Goal: Transaction & Acquisition: Purchase product/service

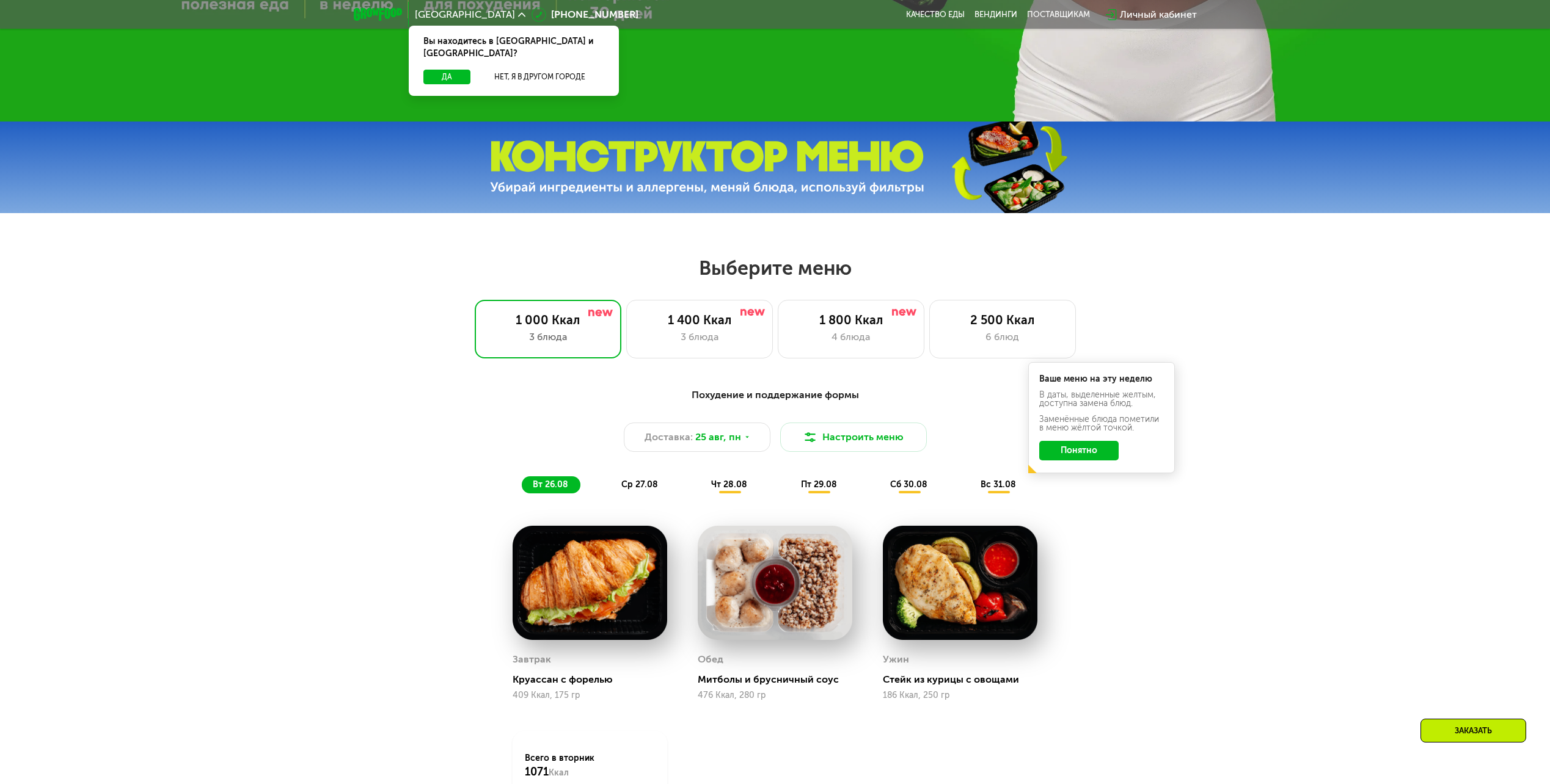
scroll to position [610, 0]
click at [861, 327] on div "1 800 Ккал" at bounding box center [851, 319] width 121 height 15
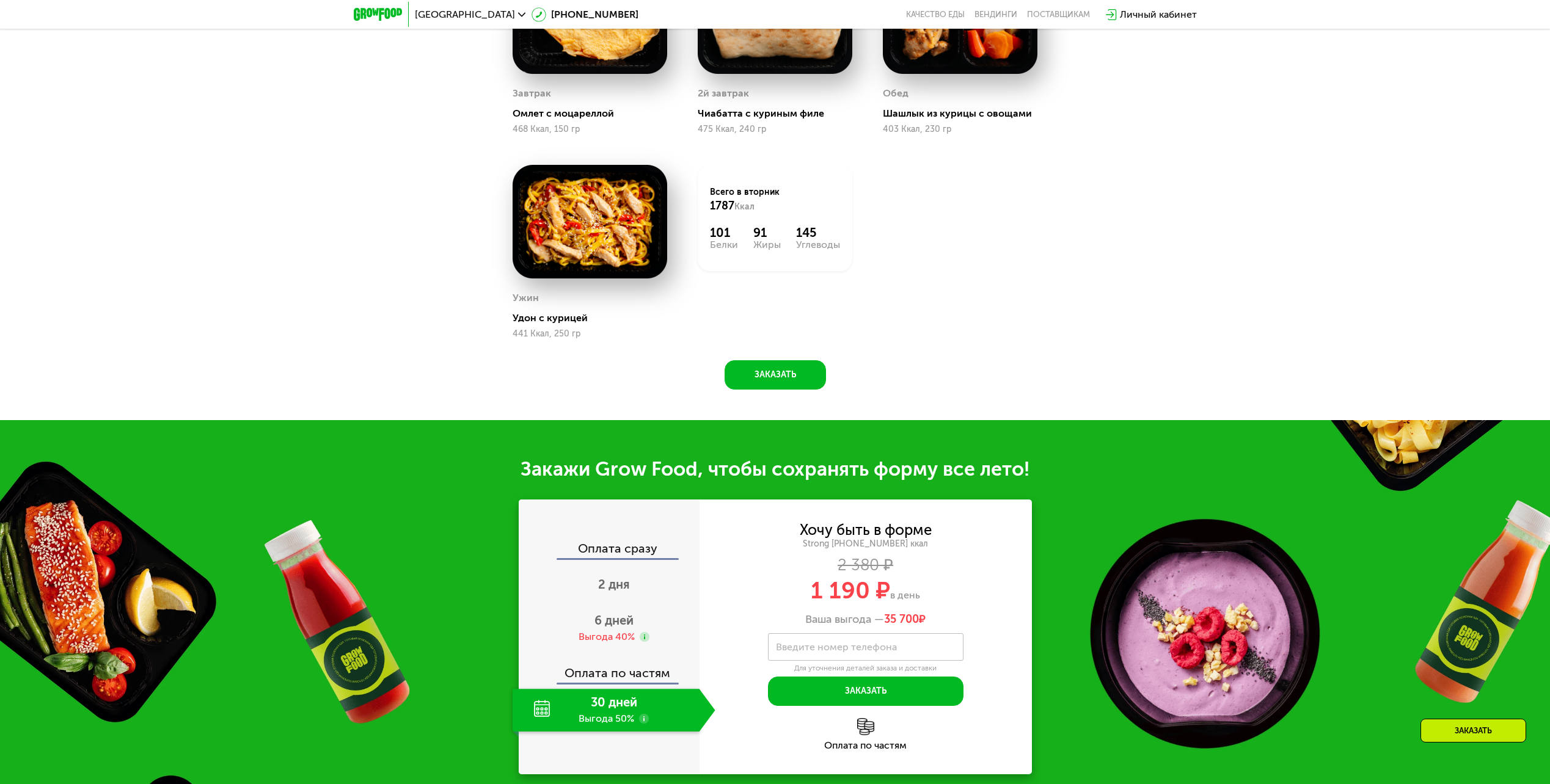
scroll to position [1222, 0]
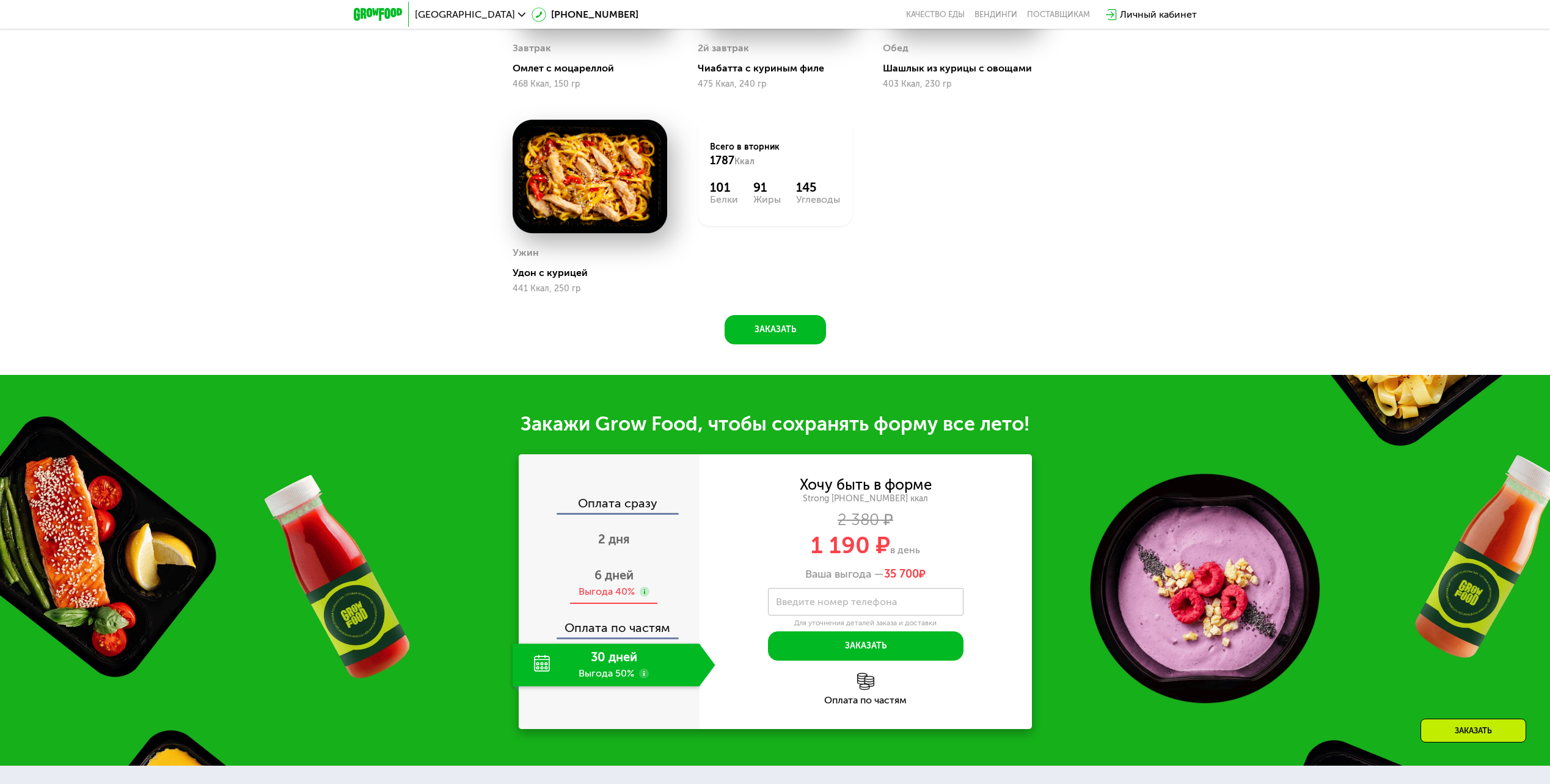
click at [612, 593] on div "Выгода 40%" at bounding box center [606, 592] width 56 height 14
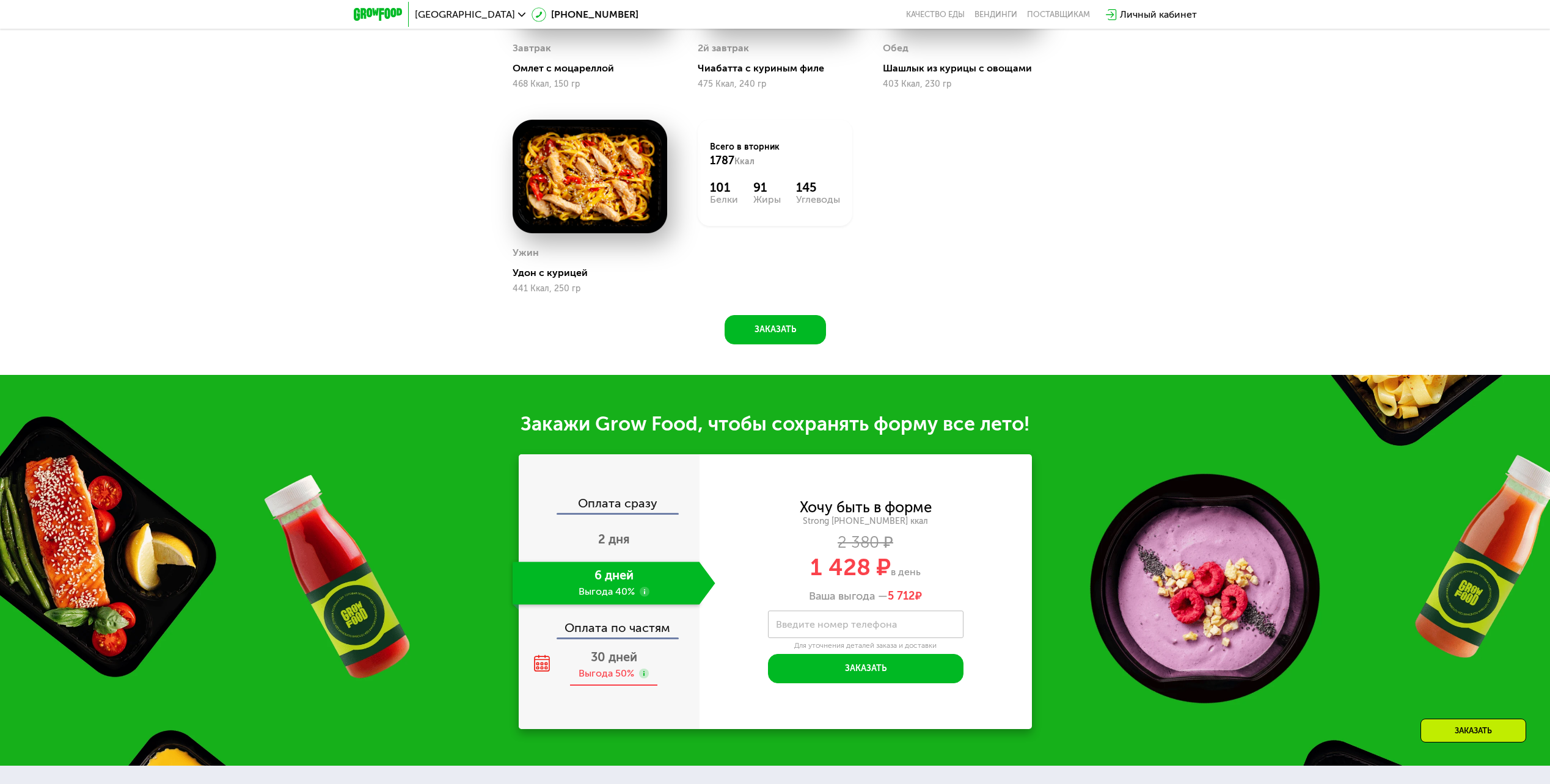
click at [631, 671] on div "30 дней Выгода 50%" at bounding box center [614, 665] width 203 height 43
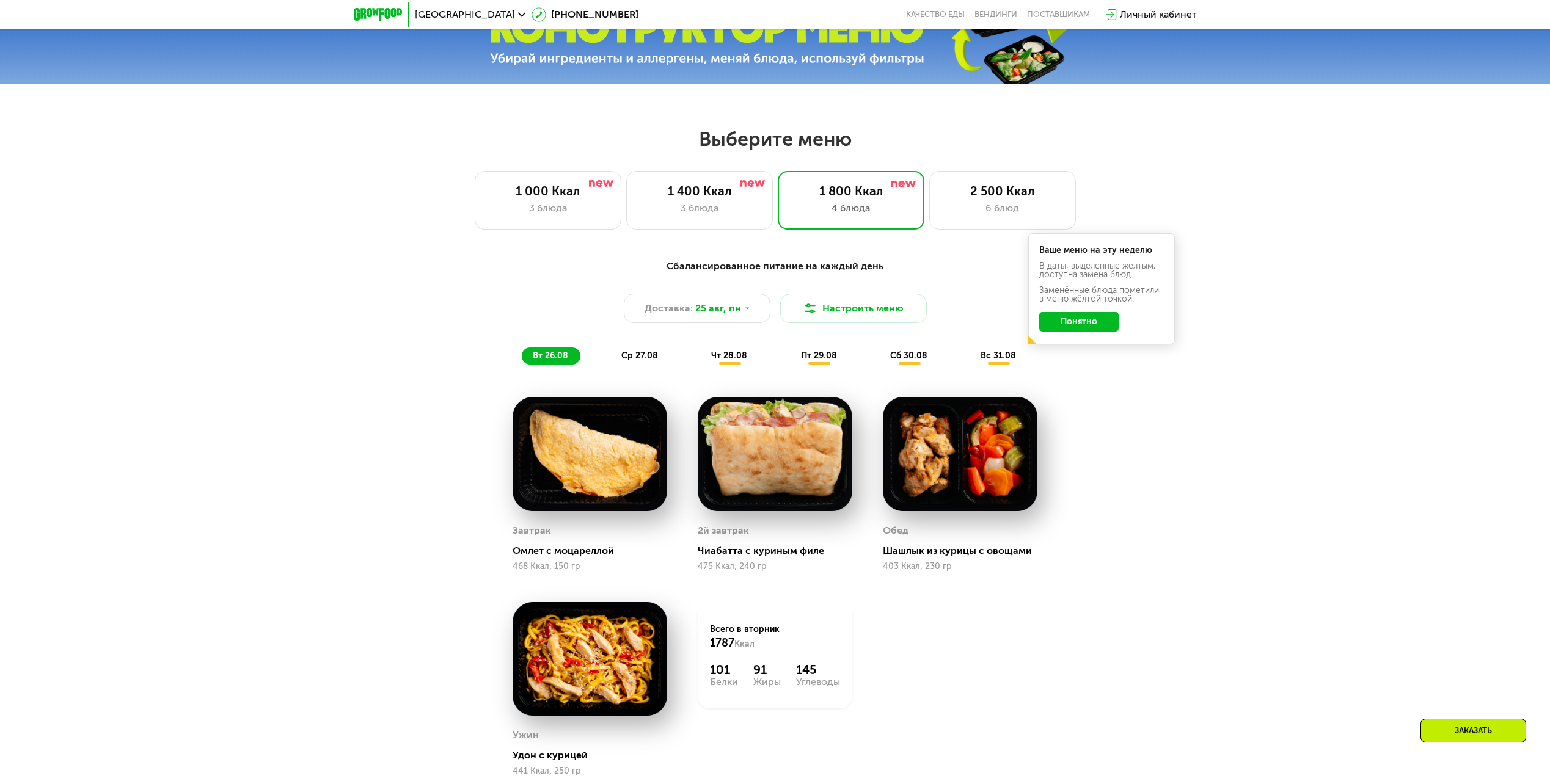
scroll to position [672, 0]
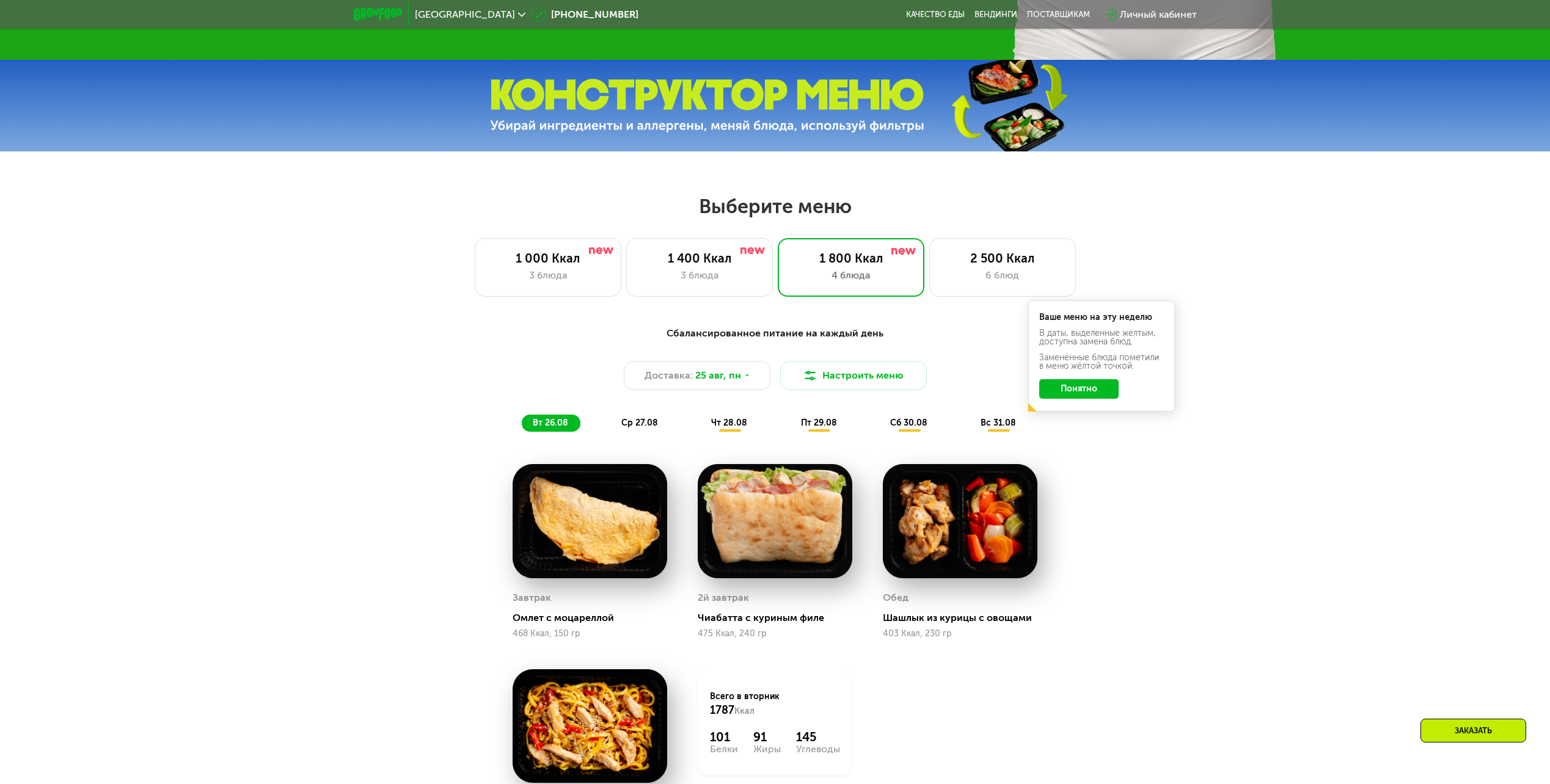
click at [638, 426] on span "ср 27.08" at bounding box center [639, 422] width 36 height 11
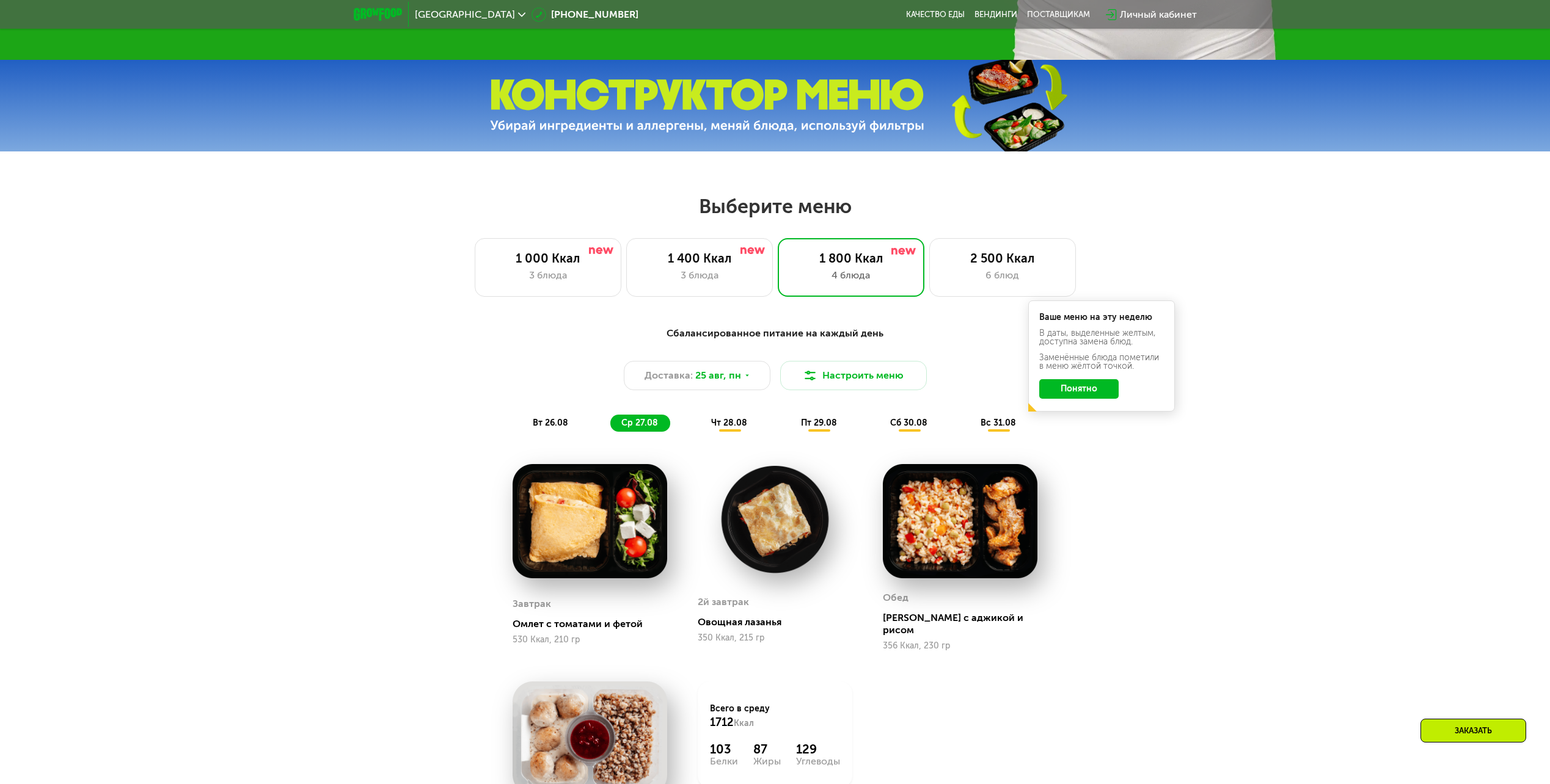
click at [790, 421] on div "чт 28.08" at bounding box center [819, 423] width 59 height 17
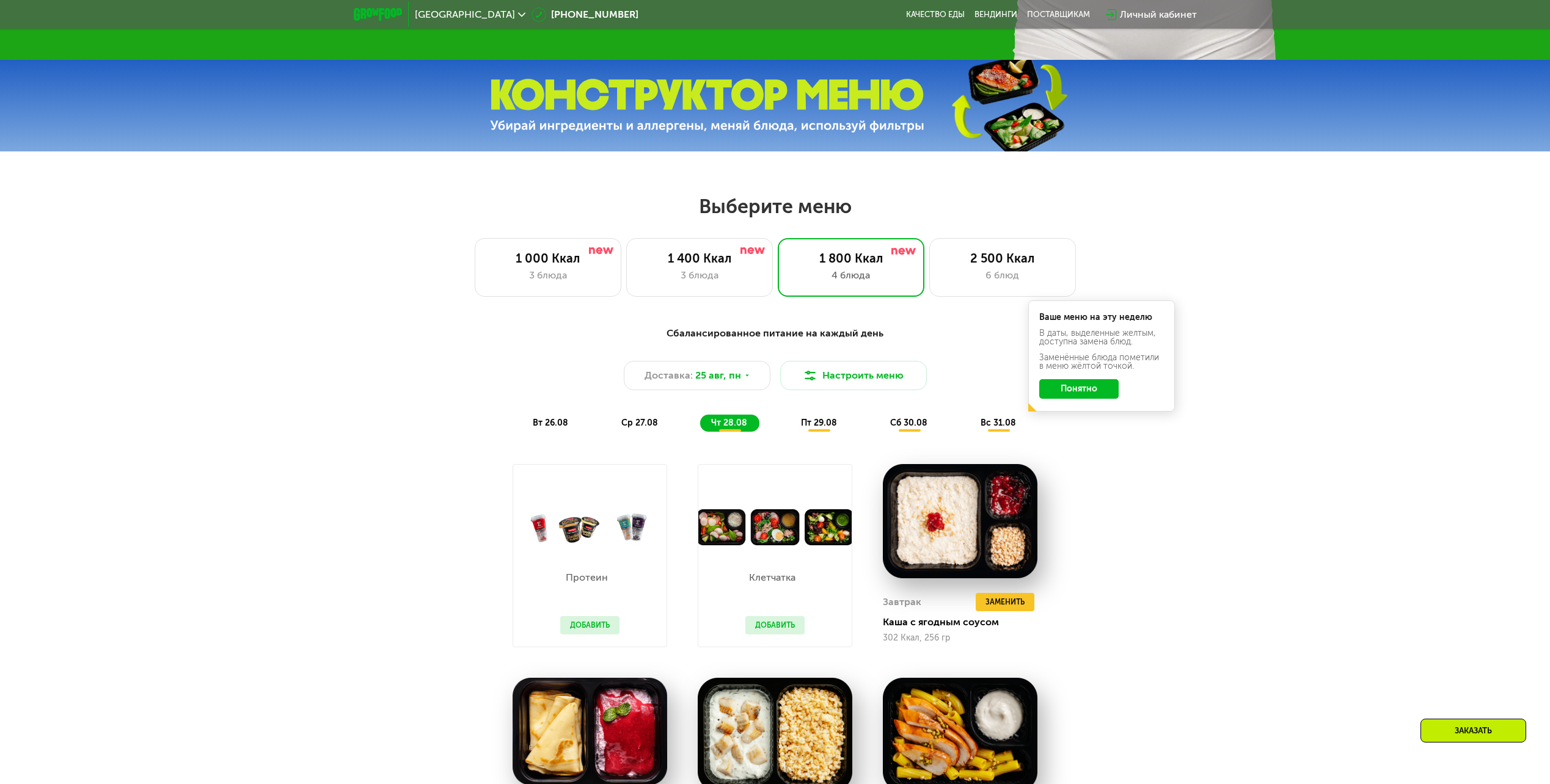
click at [655, 426] on span "ср 27.08" at bounding box center [639, 422] width 36 height 11
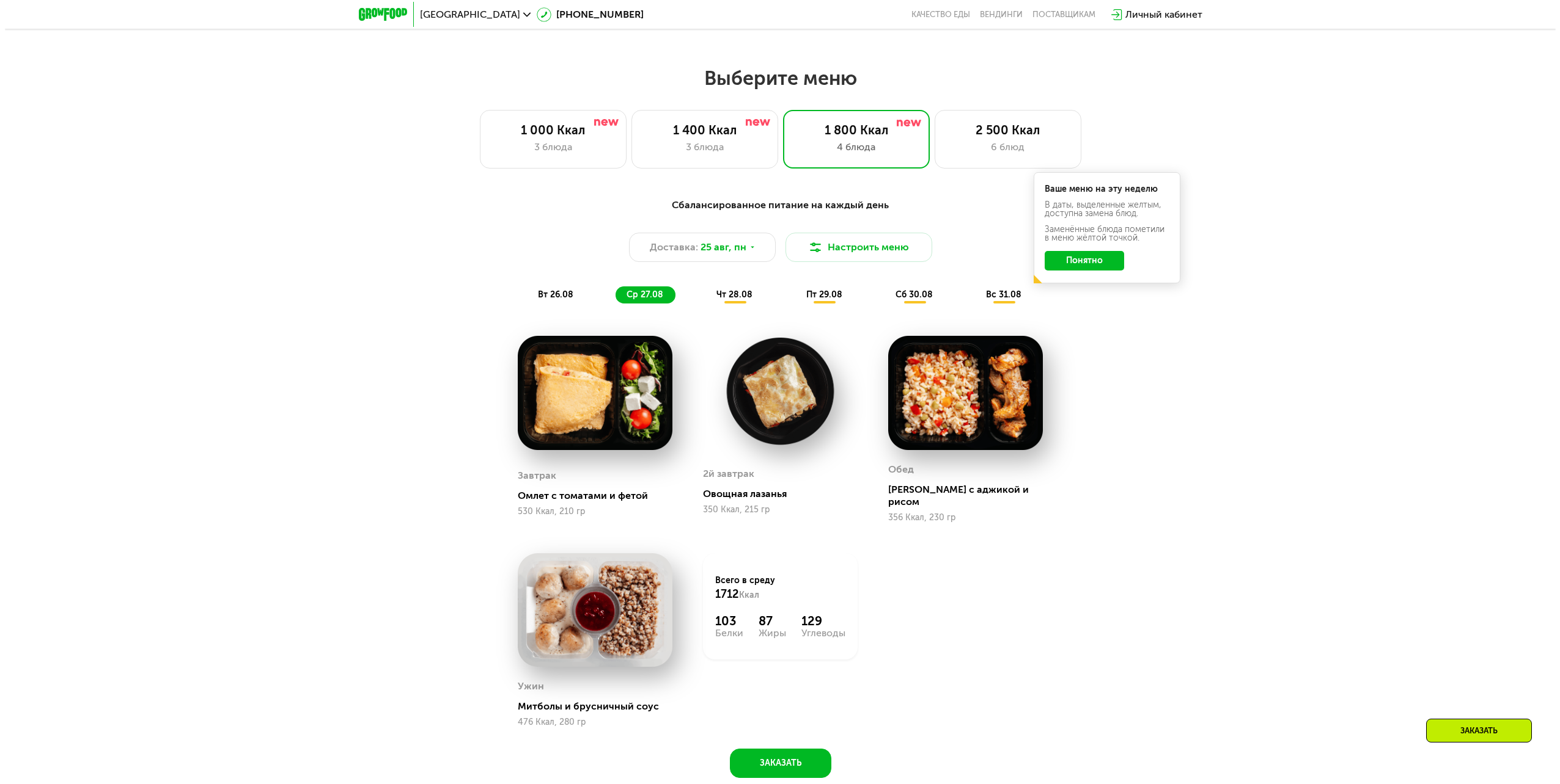
scroll to position [733, 0]
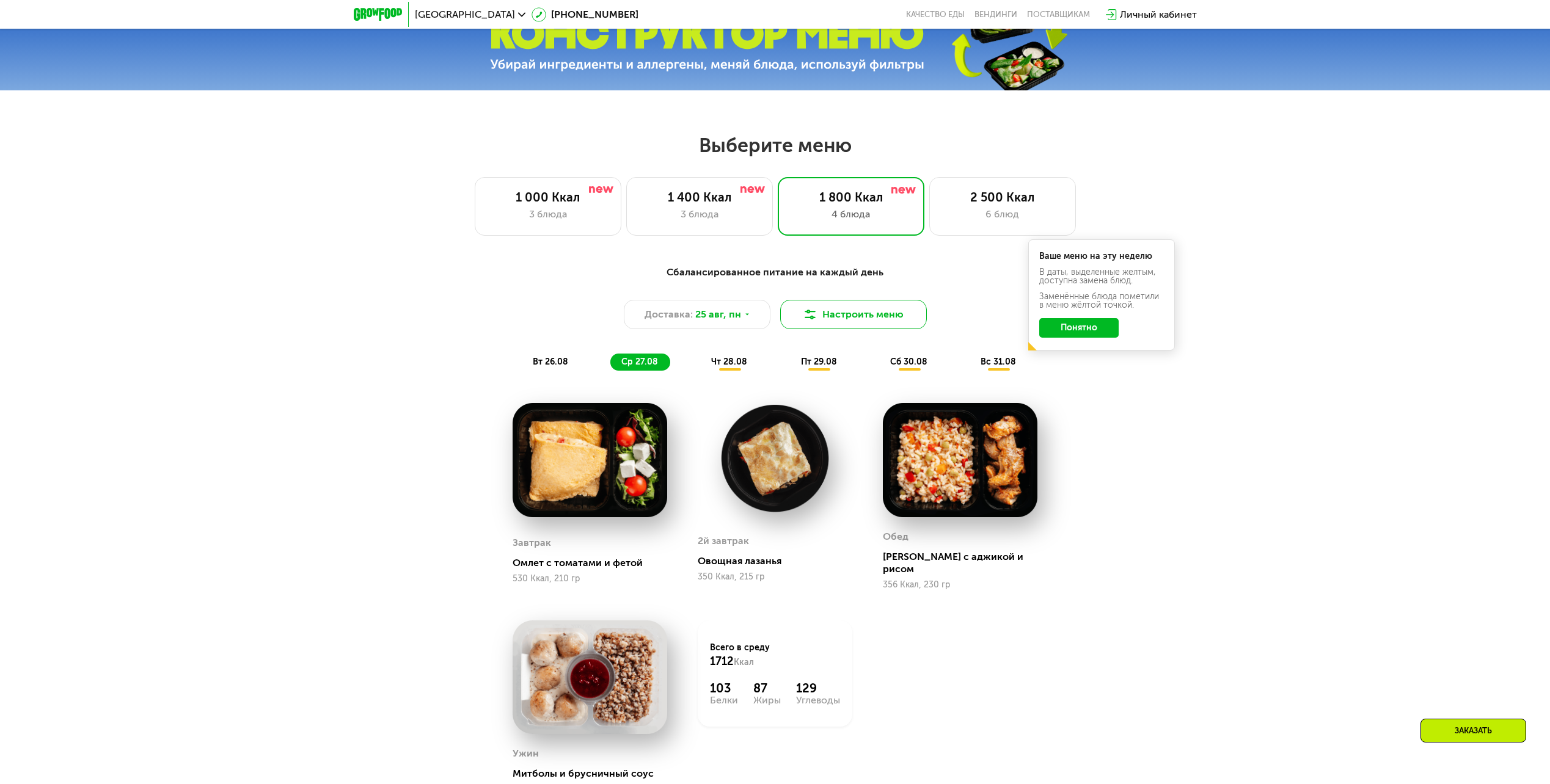
click at [827, 321] on button "Настроить меню" at bounding box center [853, 315] width 147 height 29
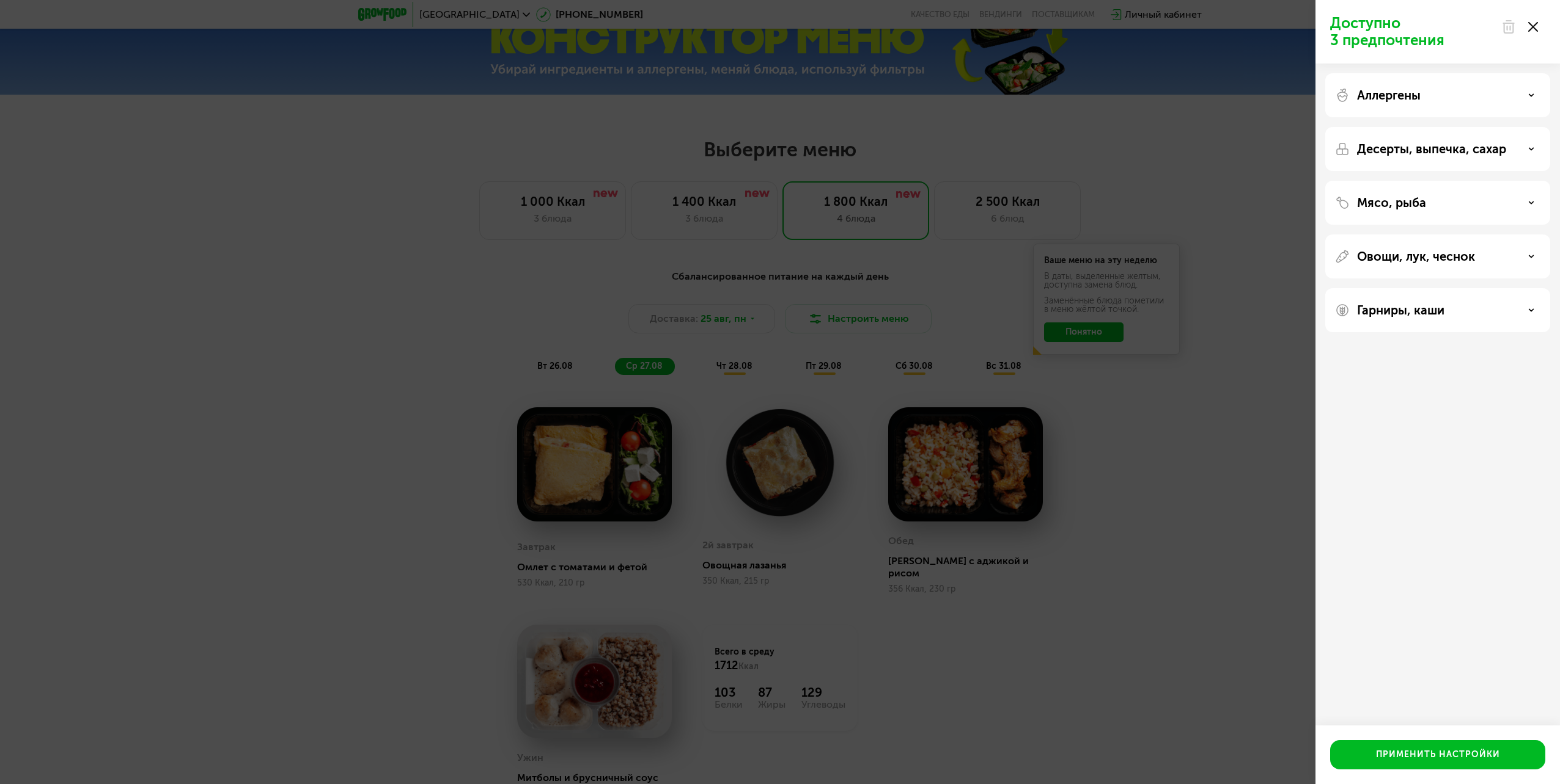
click at [1480, 289] on div "Овощи, лук, чеснок" at bounding box center [1437, 311] width 225 height 44
click at [1515, 289] on div "Овощи, лук, чеснок" at bounding box center [1437, 311] width 225 height 44
click at [1538, 263] on div "Овощи, лук, чеснок" at bounding box center [1437, 256] width 205 height 15
